Goal: Information Seeking & Learning: Understand process/instructions

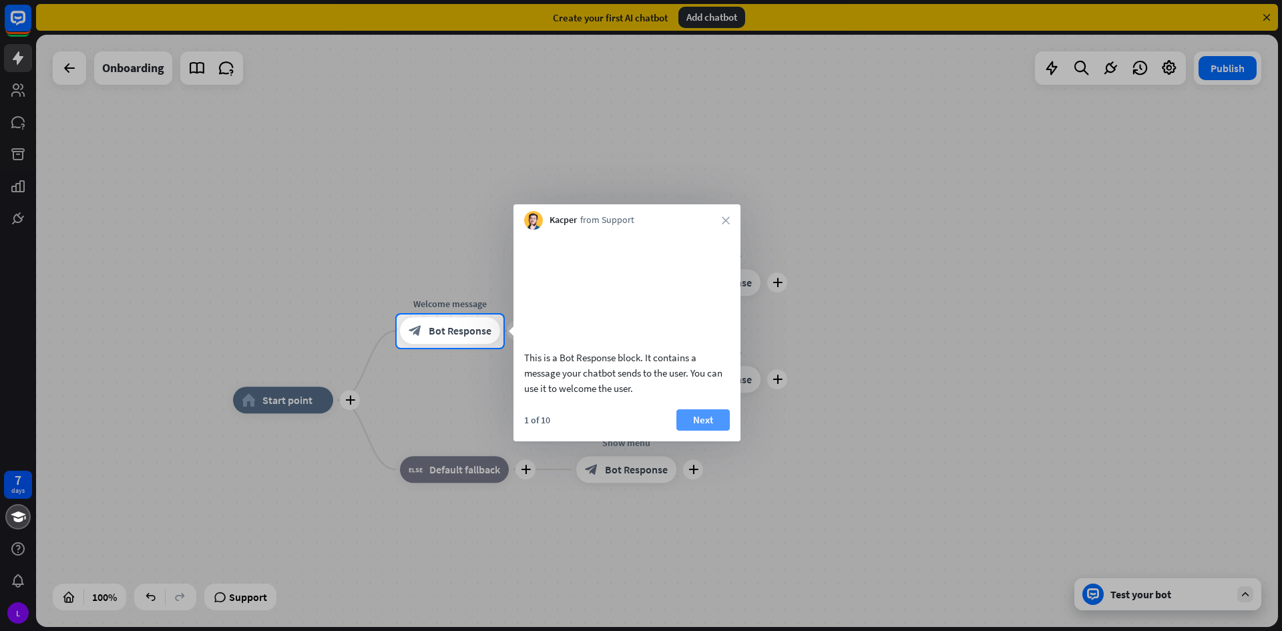
click at [713, 431] on button "Next" at bounding box center [702, 419] width 53 height 21
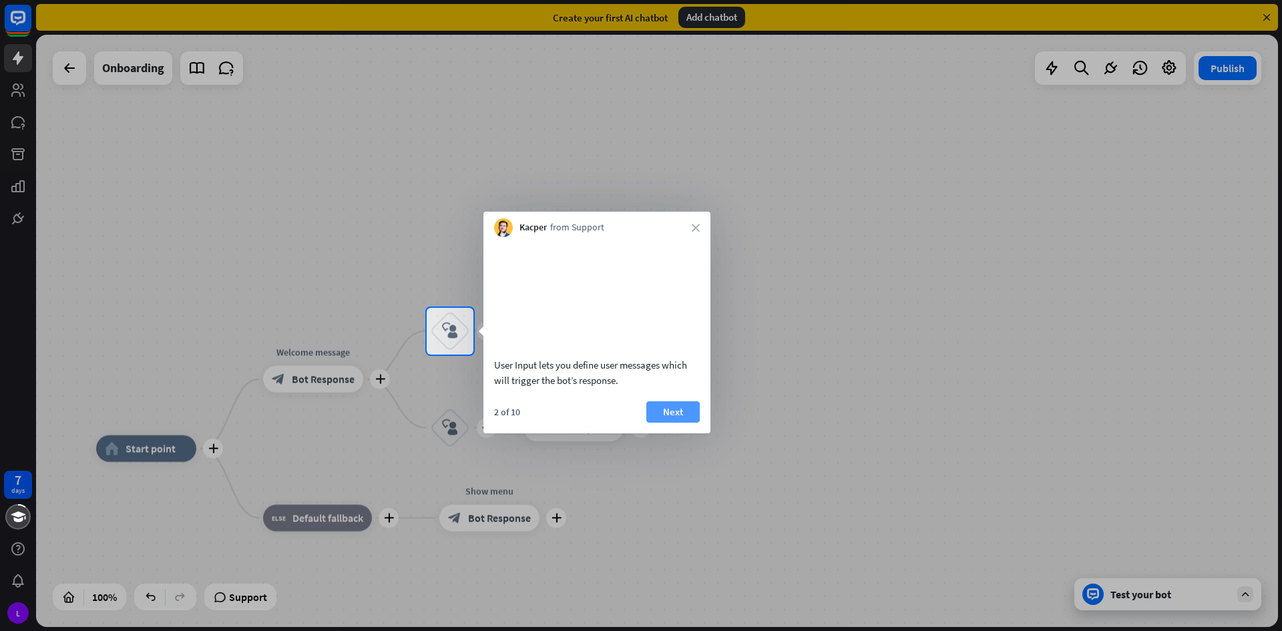
click at [684, 423] on button "Next" at bounding box center [672, 411] width 53 height 21
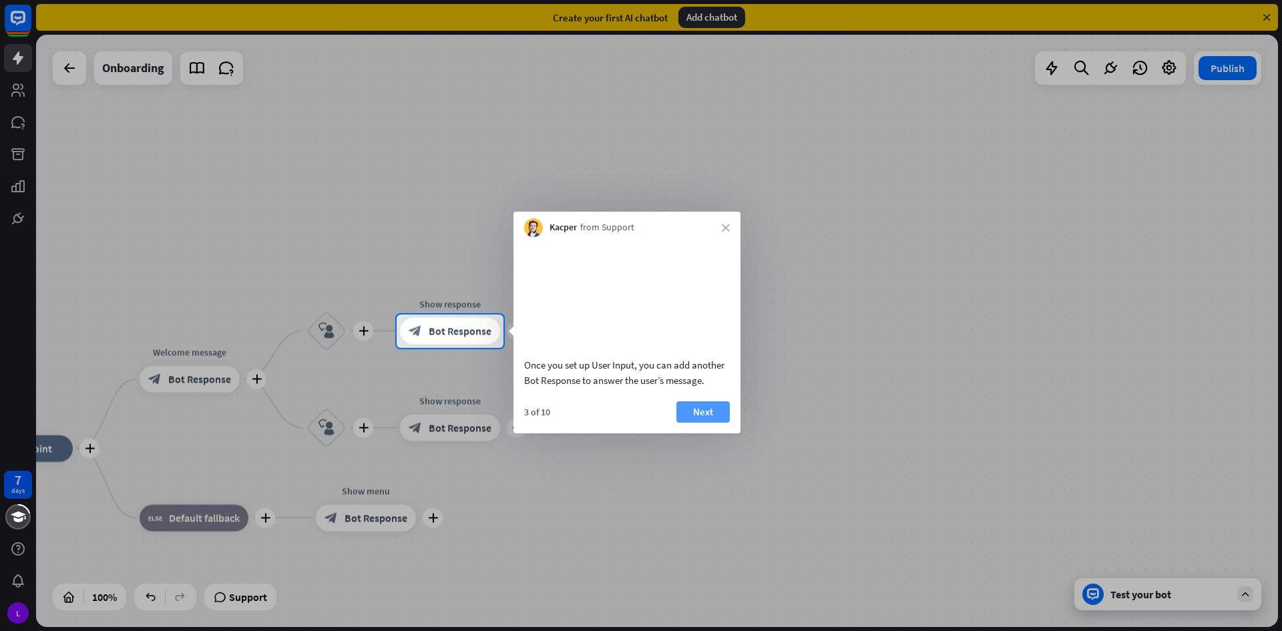
click at [709, 423] on button "Next" at bounding box center [702, 411] width 53 height 21
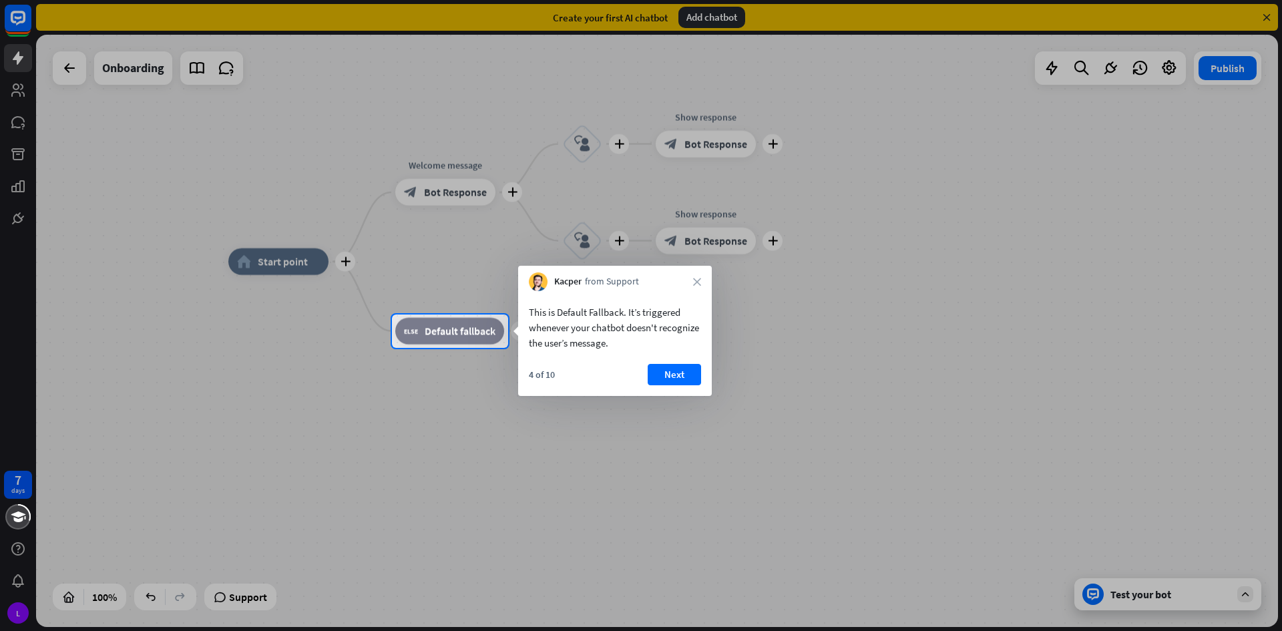
click at [689, 359] on div "This is Default Fallback. It’s triggered whenever your chatbot doesn't recogniz…" at bounding box center [615, 343] width 194 height 105
click at [688, 371] on button "Next" at bounding box center [674, 374] width 53 height 21
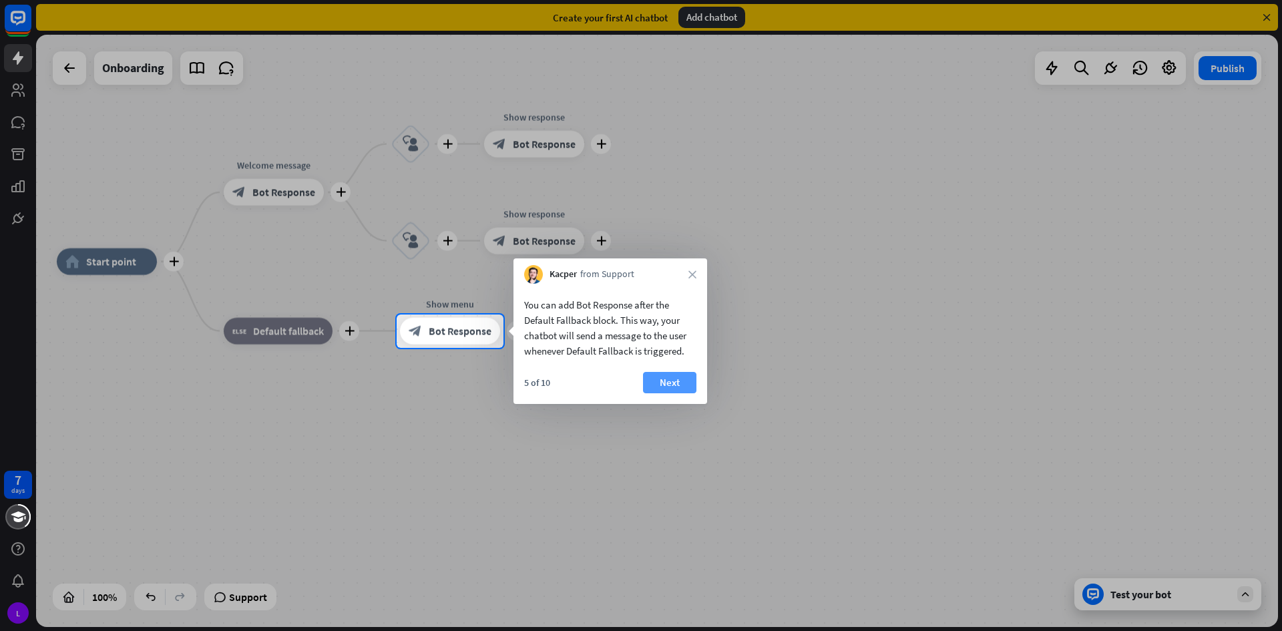
click at [678, 377] on button "Next" at bounding box center [669, 382] width 53 height 21
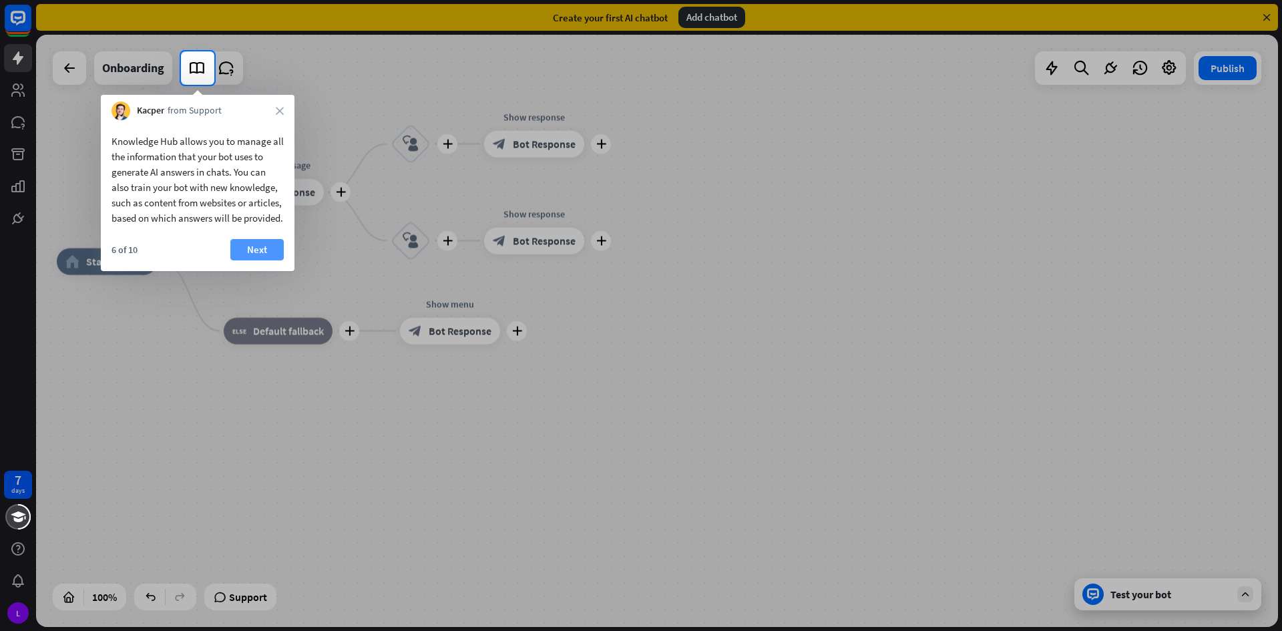
click at [264, 260] on button "Next" at bounding box center [256, 249] width 53 height 21
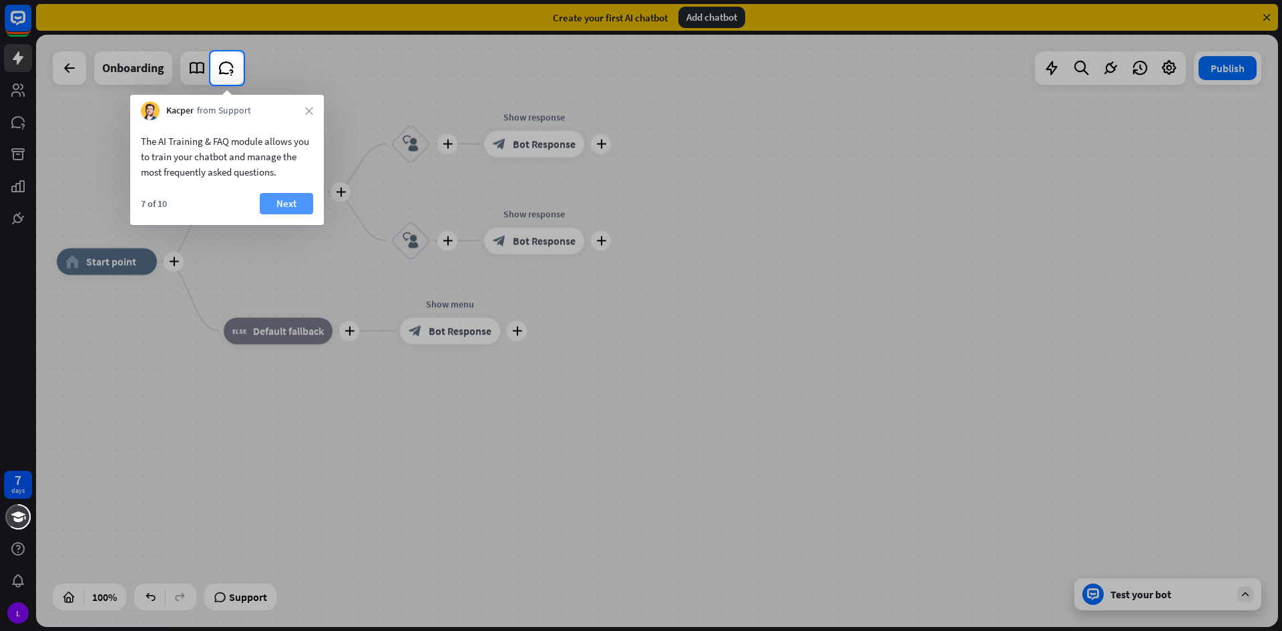
click at [290, 206] on button "Next" at bounding box center [286, 203] width 53 height 21
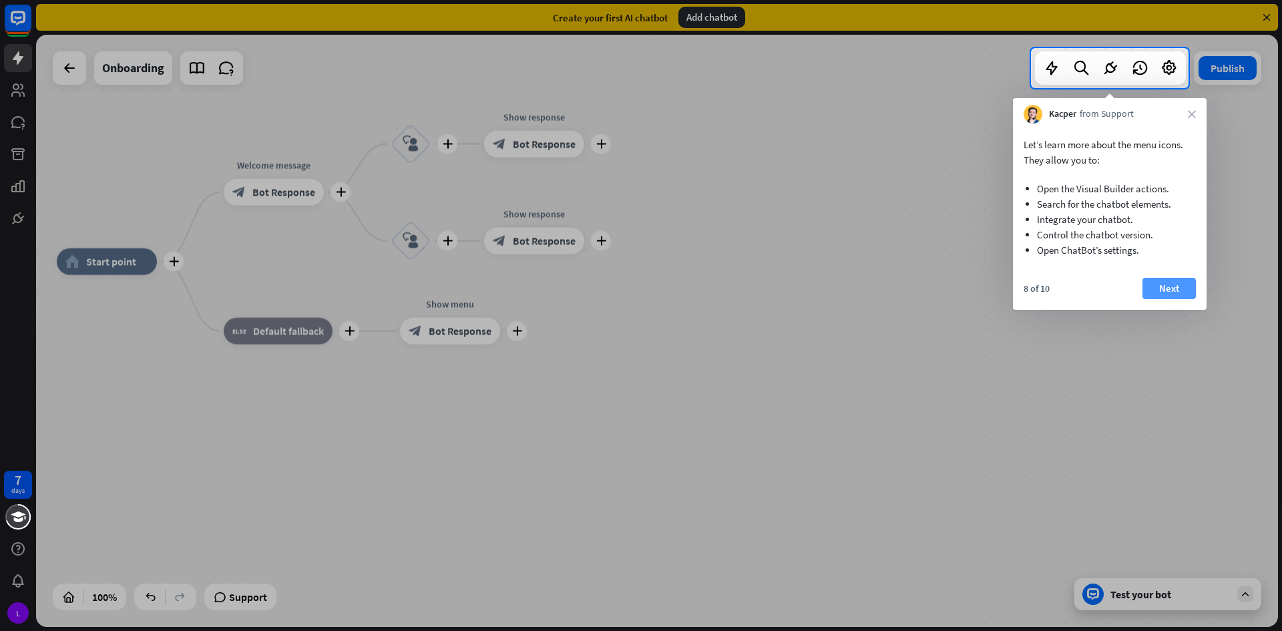
click at [1188, 295] on button "Next" at bounding box center [1169, 288] width 53 height 21
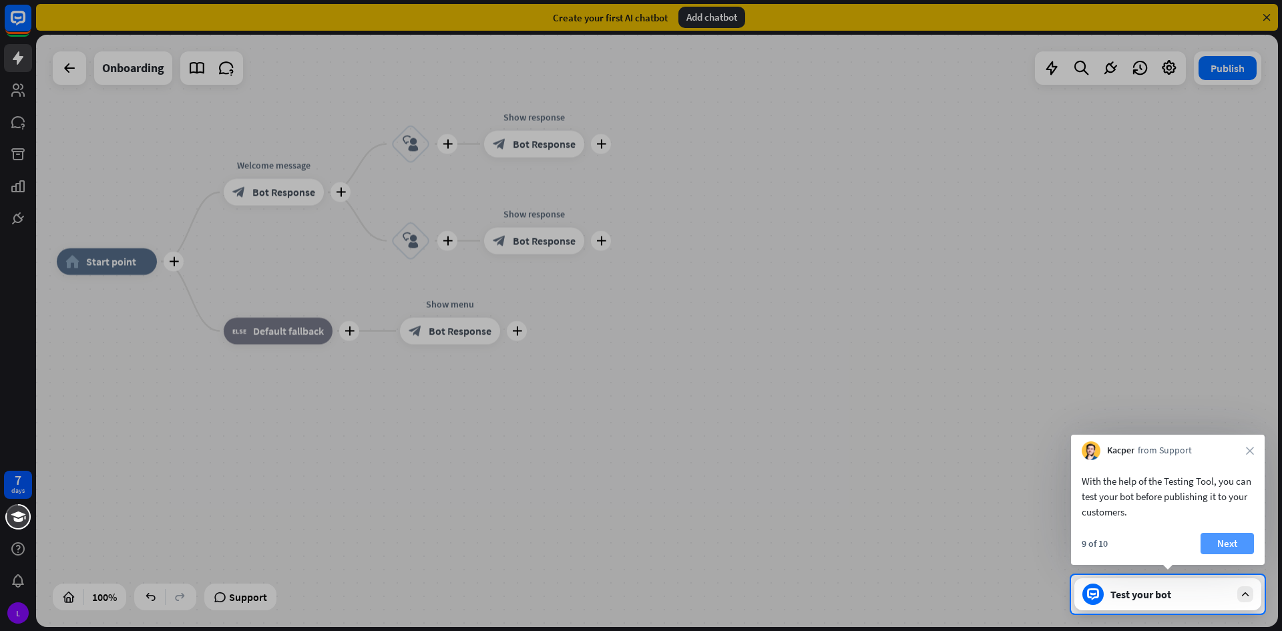
click at [1239, 544] on button "Next" at bounding box center [1227, 543] width 53 height 21
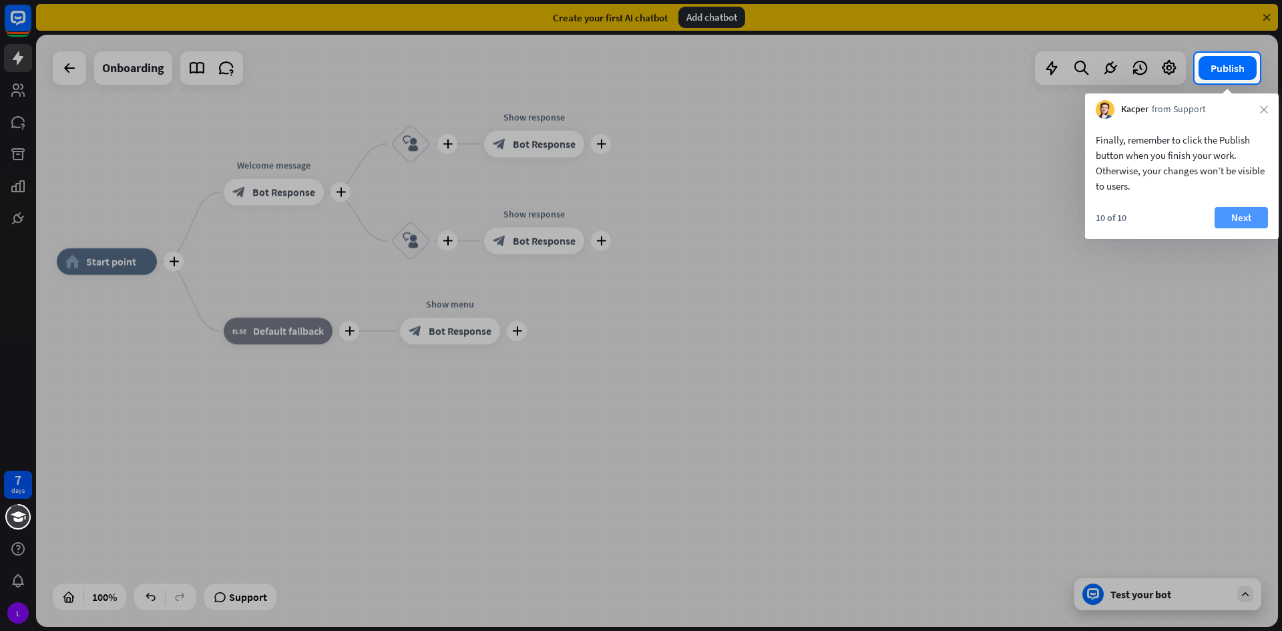
click at [1227, 214] on button "Next" at bounding box center [1241, 217] width 53 height 21
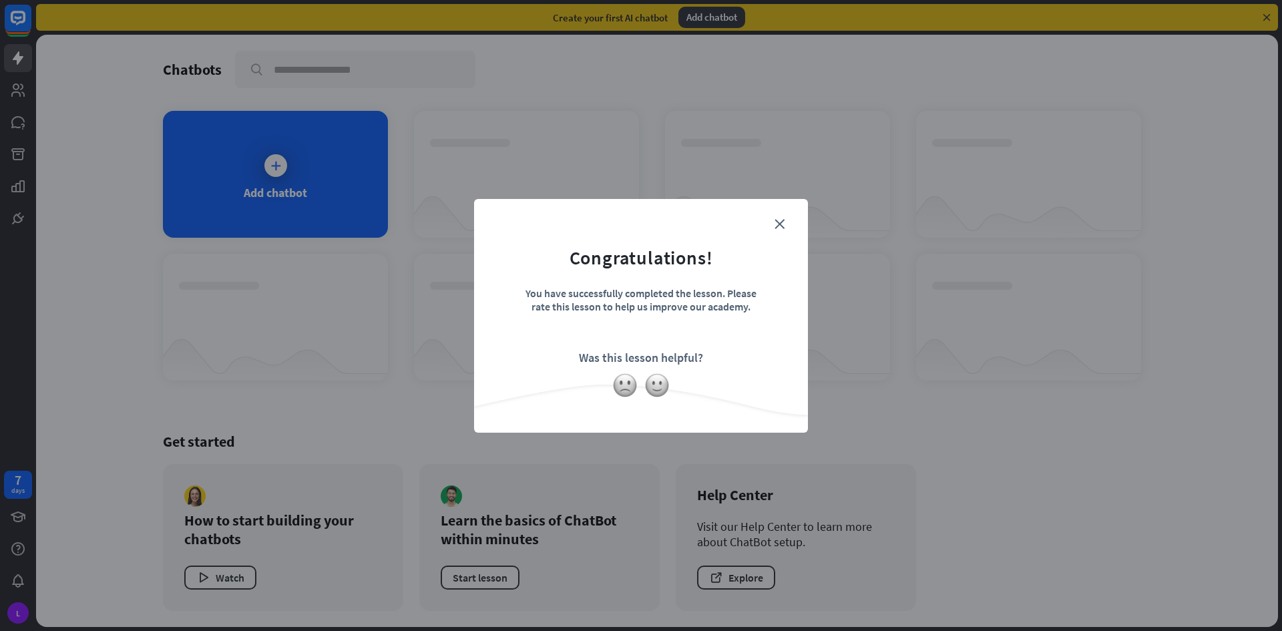
click at [794, 215] on div "close Congratulations! You have successfully completed the lesson. Please rate …" at bounding box center [641, 316] width 334 height 234
click at [783, 217] on form "Congratulations! You have successfully completed the lesson. Please rate this l…" at bounding box center [641, 296] width 301 height 160
click at [781, 219] on icon "close" at bounding box center [780, 224] width 10 height 10
